Goal: Navigation & Orientation: Find specific page/section

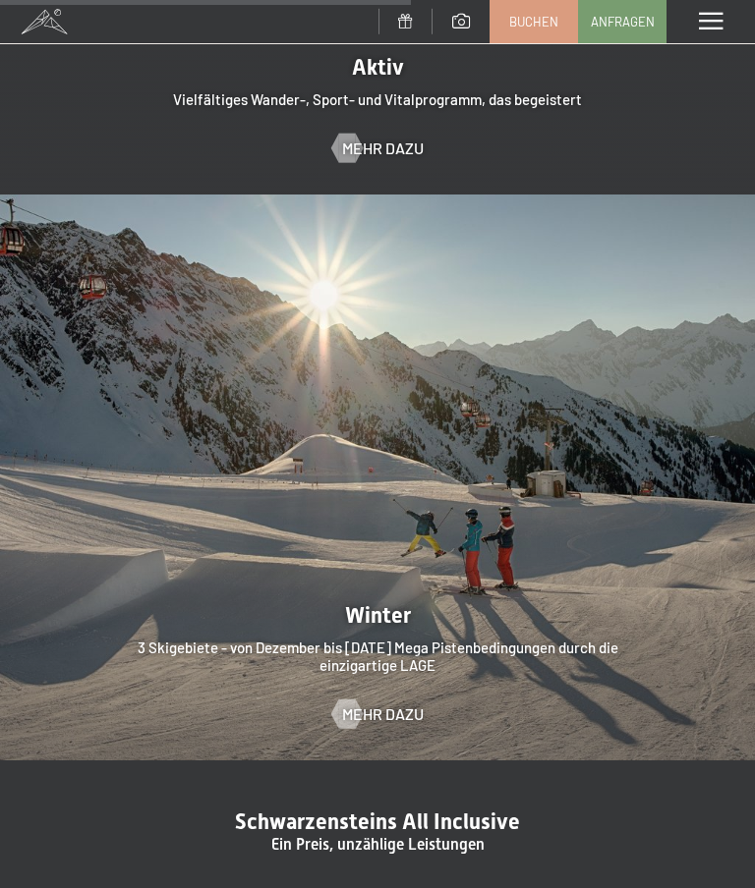
scroll to position [3871, 0]
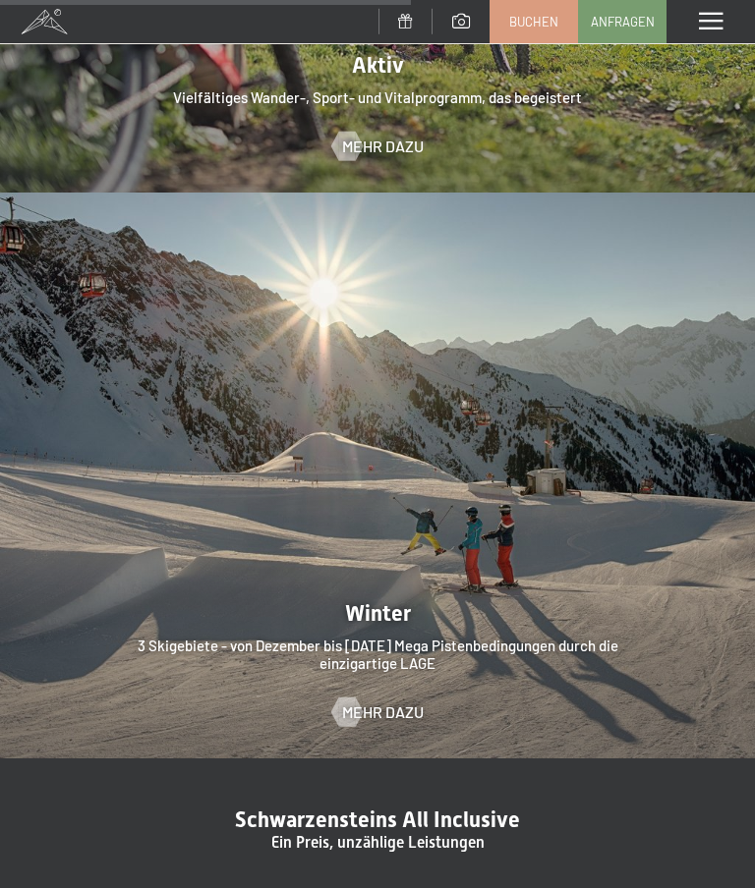
click at [401, 702] on span "Mehr dazu" at bounding box center [383, 713] width 82 height 22
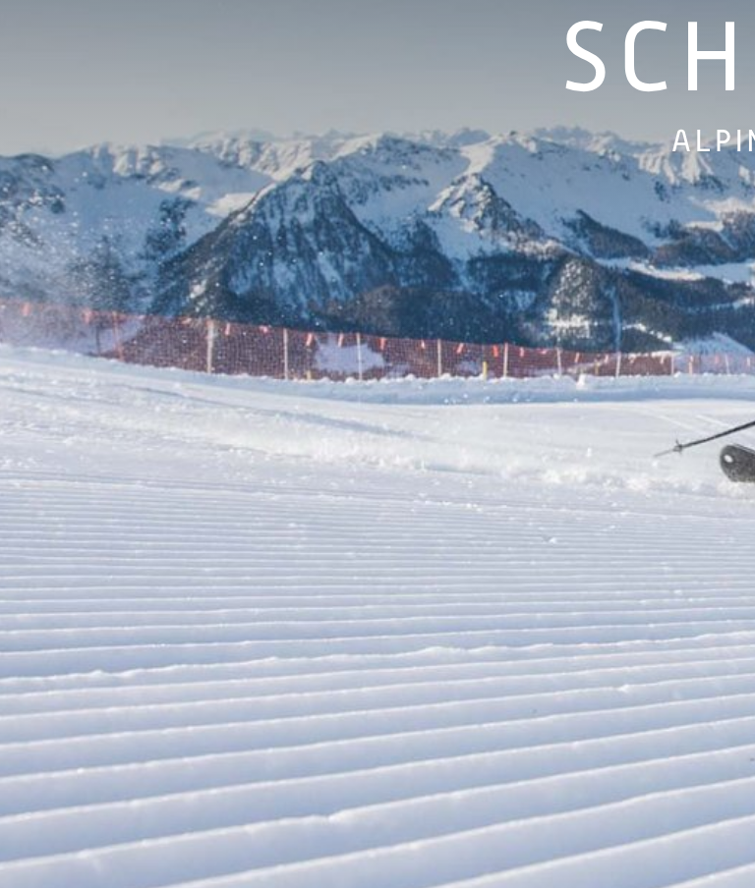
click at [211, 104] on img at bounding box center [377, 266] width 755 height 533
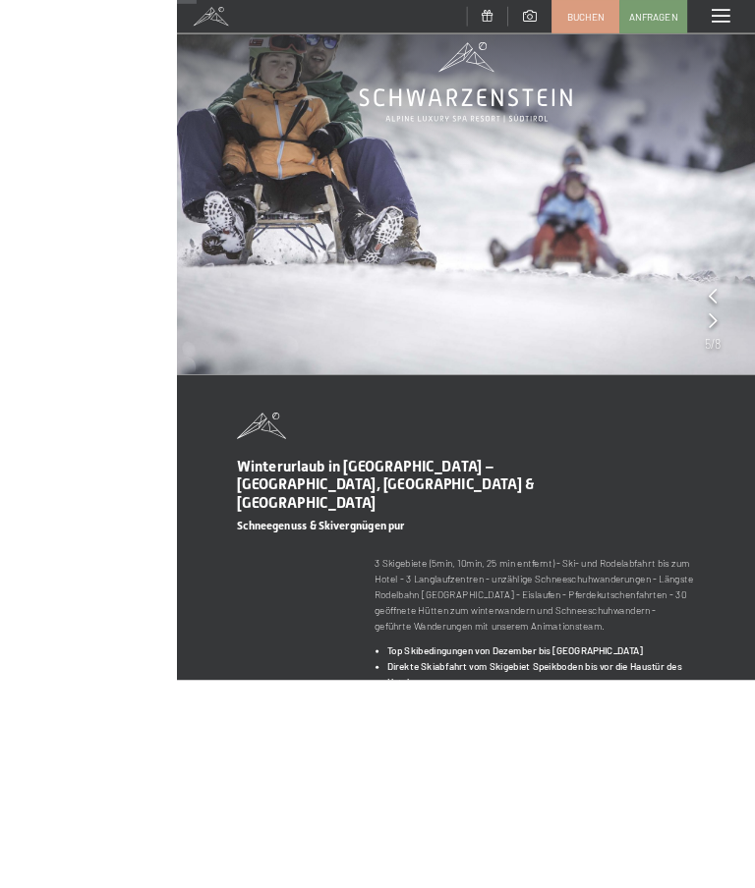
scroll to position [209, 0]
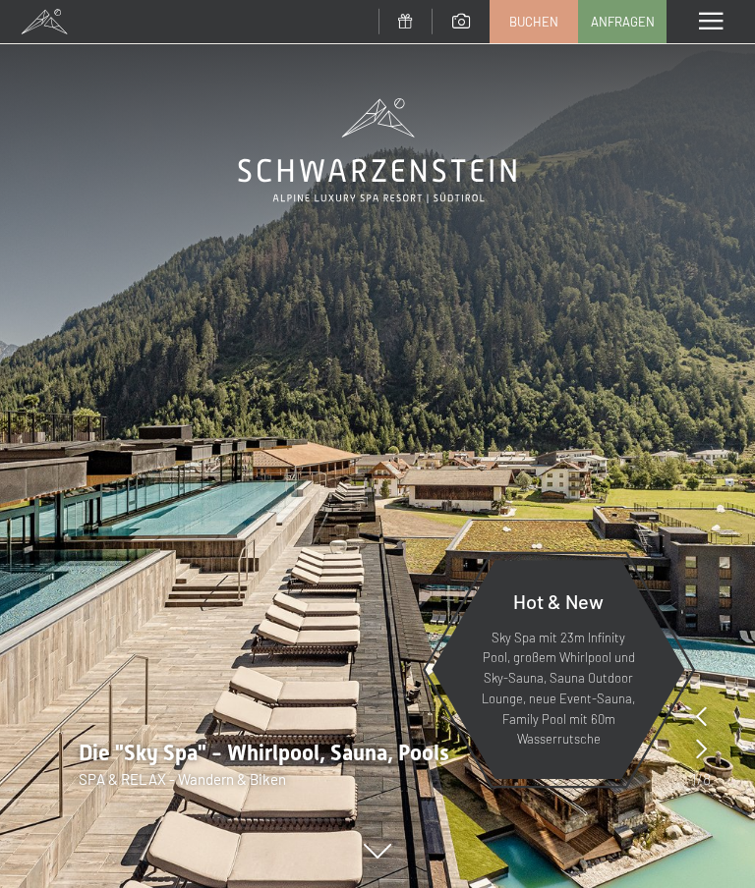
click at [699, 21] on span at bounding box center [711, 22] width 24 height 18
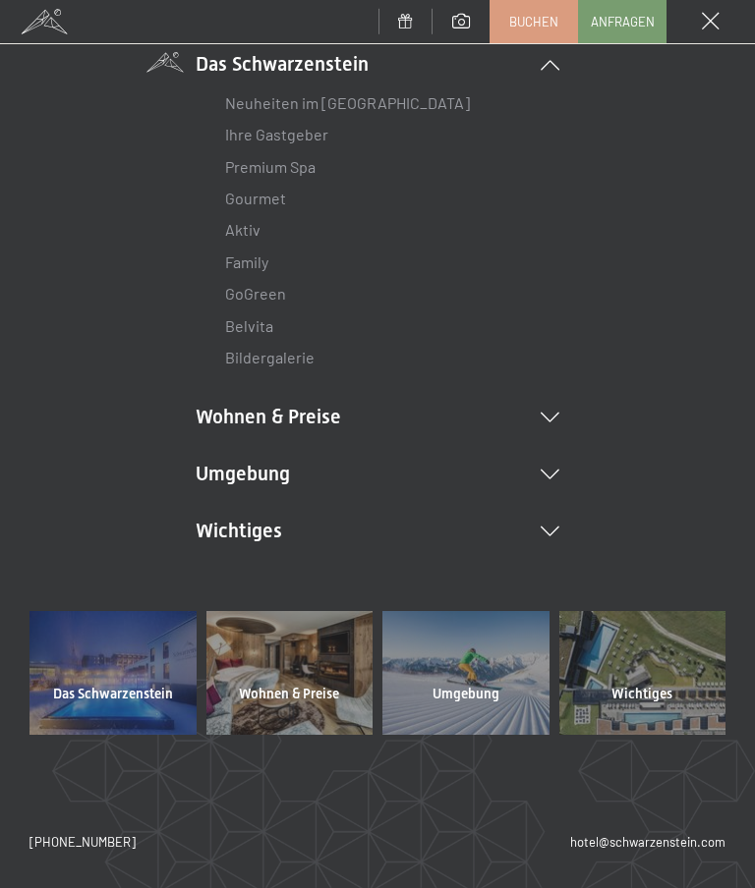
scroll to position [163, 0]
click at [102, 678] on div at bounding box center [112, 674] width 167 height 125
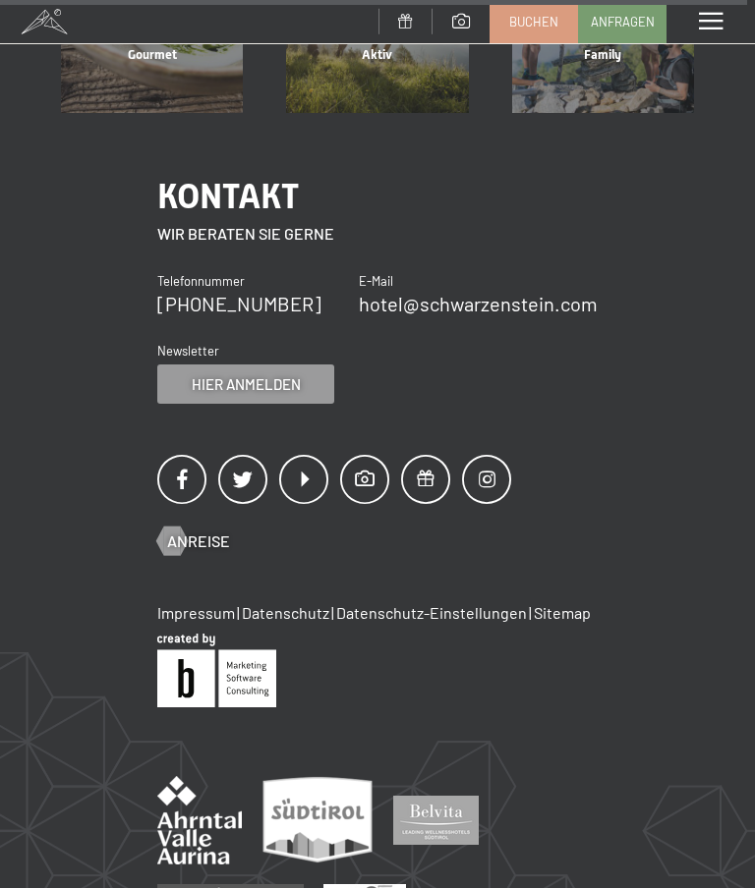
scroll to position [4783, 0]
